Goal: Information Seeking & Learning: Find specific fact

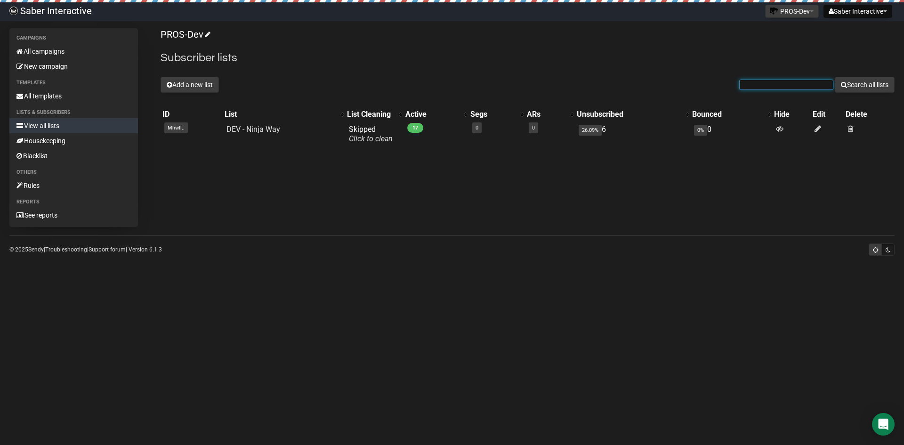
click at [761, 82] on input "text" at bounding box center [786, 85] width 94 height 10
type input "[EMAIL_ADDRESS][DOMAIN_NAME]"
click at [857, 84] on button "Search all lists" at bounding box center [864, 85] width 60 height 16
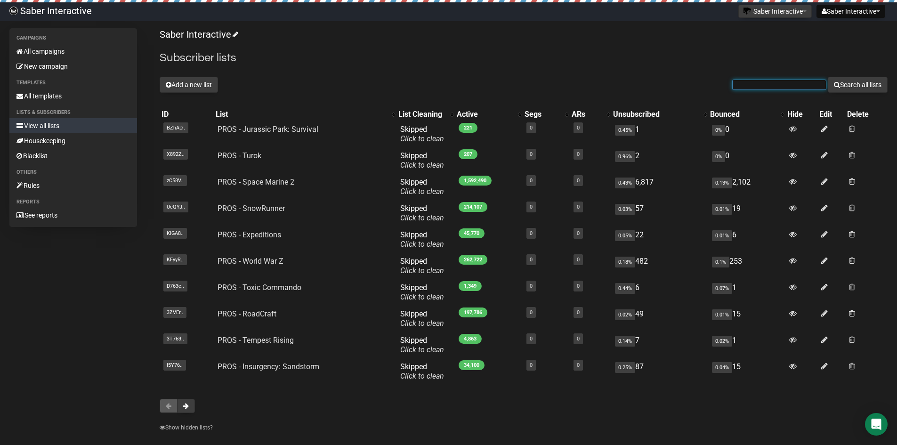
click at [761, 84] on input "text" at bounding box center [779, 85] width 94 height 10
click at [767, 89] on input "text" at bounding box center [779, 85] width 94 height 10
type input "[EMAIL_ADDRESS][DOMAIN_NAME]"
click at [848, 86] on button "Search all lists" at bounding box center [857, 85] width 60 height 16
click at [778, 85] on input "[EMAIL_ADDRESS][DOMAIN_NAME]" at bounding box center [779, 85] width 94 height 10
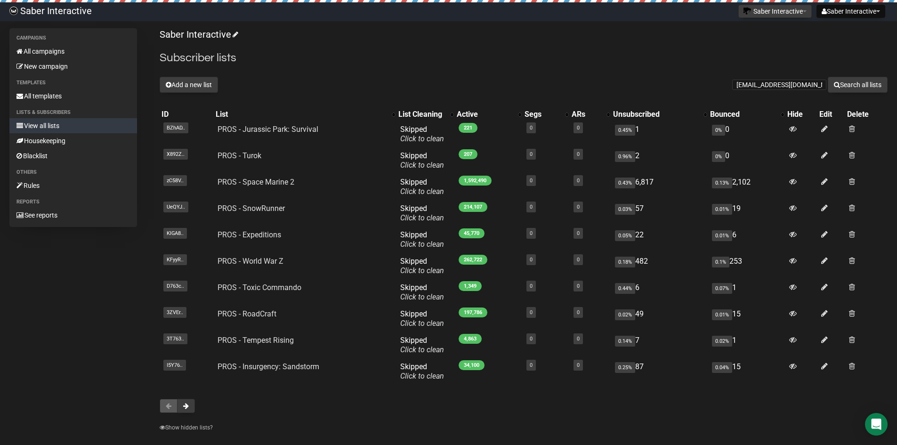
click at [802, 68] on div "Saber Interactive Subscriber lists Add a new list [EMAIL_ADDRESS][DOMAIN_NAME] …" at bounding box center [524, 232] width 728 height 408
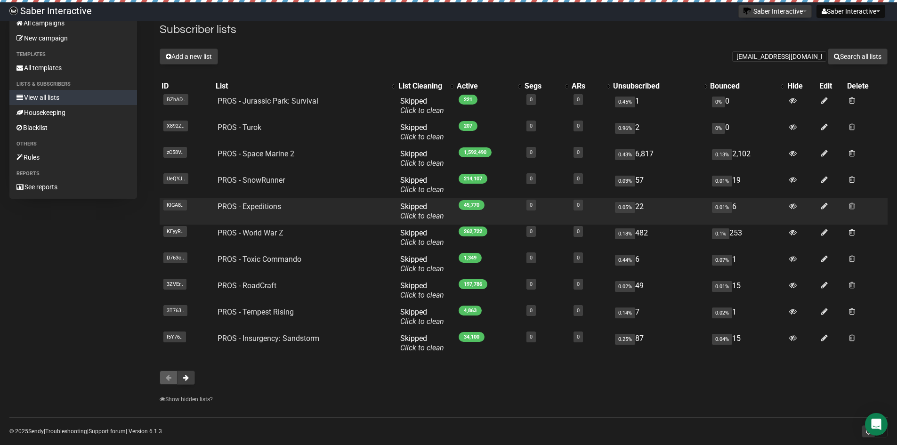
scroll to position [43, 0]
